Goal: Task Accomplishment & Management: Manage account settings

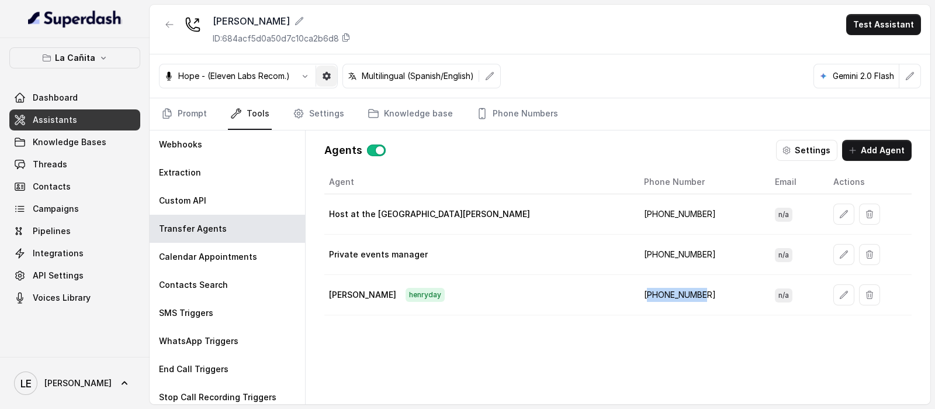
click at [324, 77] on icon "button" at bounding box center [327, 76] width 8 height 8
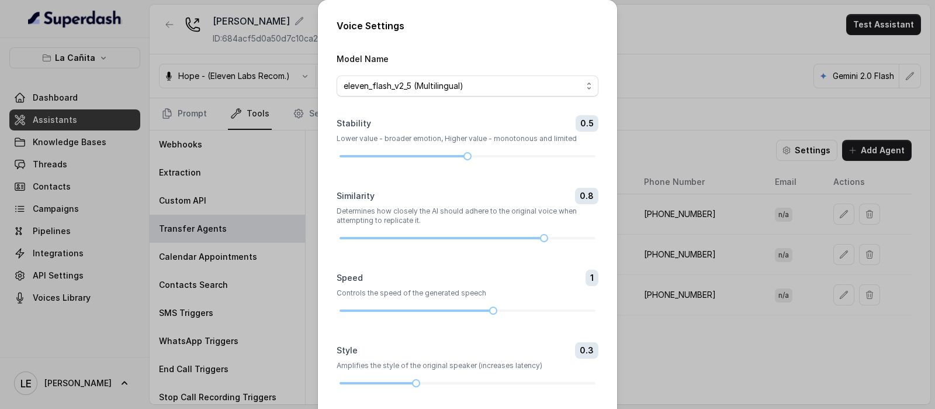
click at [254, 96] on div "Voice Settings Model Name eleven_flash_v2_5 (Multilingual) Stability 0.5 Lower …" at bounding box center [467, 204] width 935 height 409
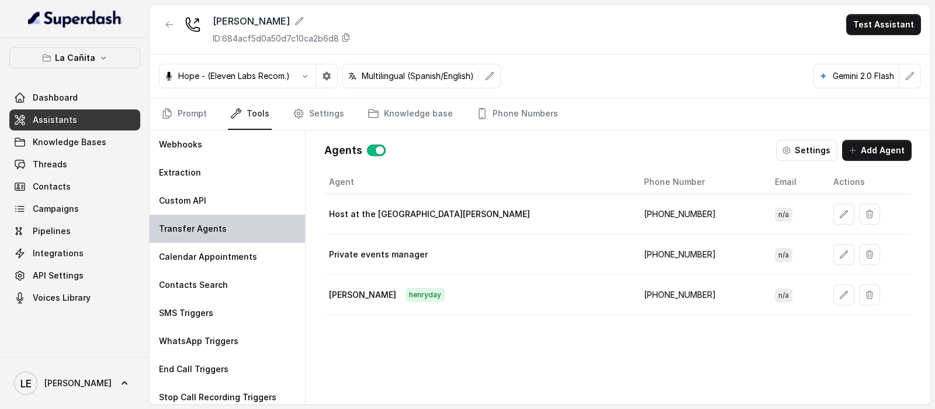
scroll to position [6, 0]
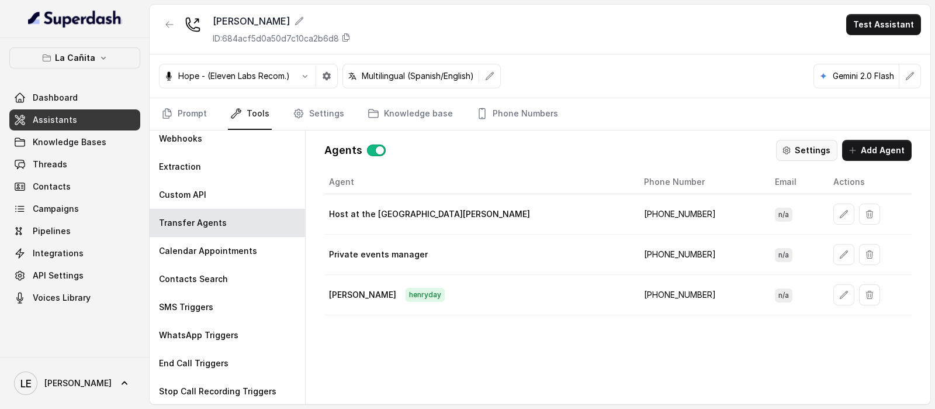
click at [798, 151] on button "Settings" at bounding box center [806, 150] width 61 height 21
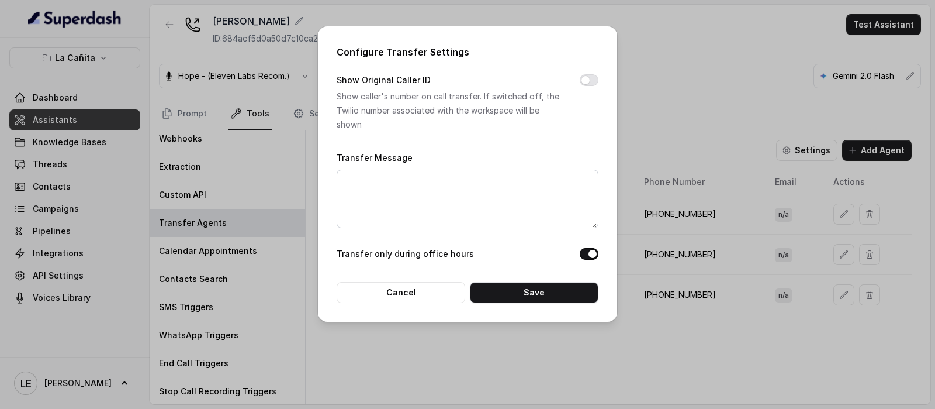
click at [386, 98] on p "Show caller's number on call transfer. If switched off, the Twilio number assoc…" at bounding box center [449, 110] width 224 height 42
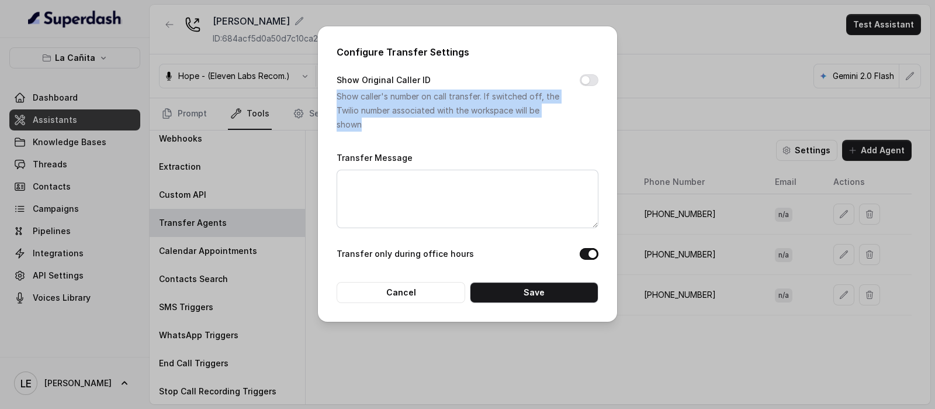
click at [386, 98] on p "Show caller's number on call transfer. If switched off, the Twilio number assoc…" at bounding box center [449, 110] width 224 height 42
click at [453, 118] on p "Show caller's number on call transfer. If switched off, the Twilio number assoc…" at bounding box center [449, 110] width 224 height 42
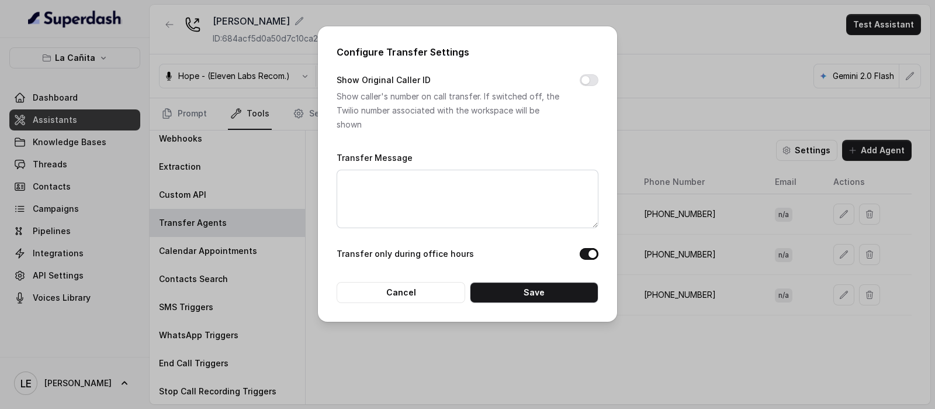
click at [478, 101] on p "Show caller's number on call transfer. If switched off, the Twilio number assoc…" at bounding box center [449, 110] width 224 height 42
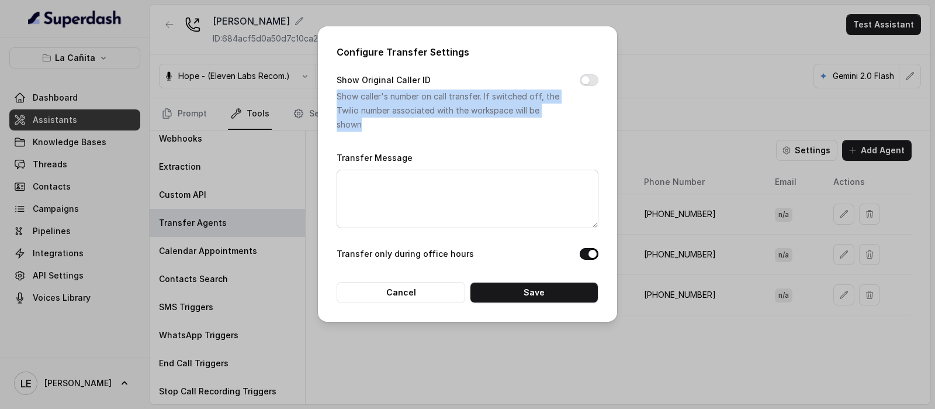
click at [478, 101] on p "Show caller's number on call transfer. If switched off, the Twilio number assoc…" at bounding box center [449, 110] width 224 height 42
